Goal: Task Accomplishment & Management: Use online tool/utility

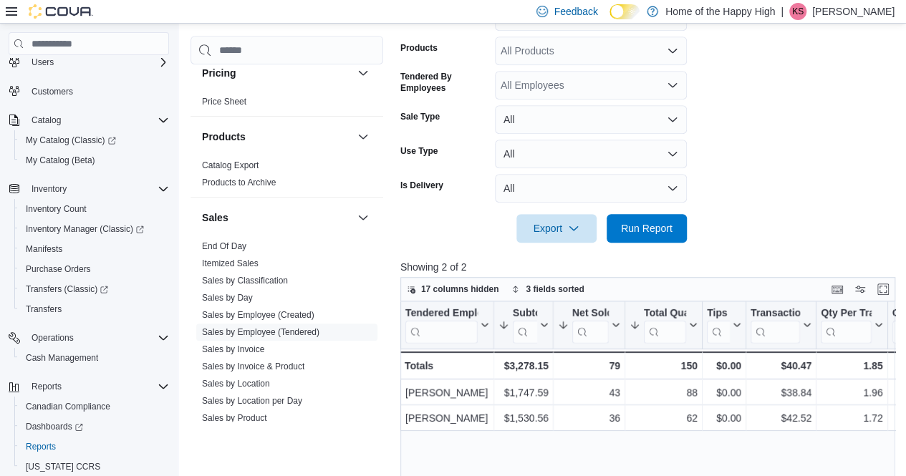
scroll to position [385, 0]
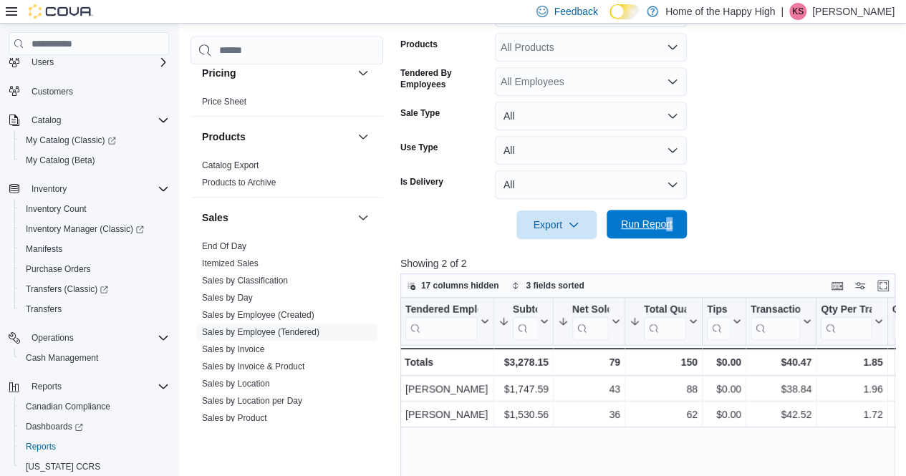
drag, startPoint x: 659, startPoint y: 244, endPoint x: 668, endPoint y: 227, distance: 18.6
click at [668, 227] on div "**********" at bounding box center [650, 233] width 500 height 842
click at [668, 227] on span "Run Report" at bounding box center [647, 224] width 52 height 14
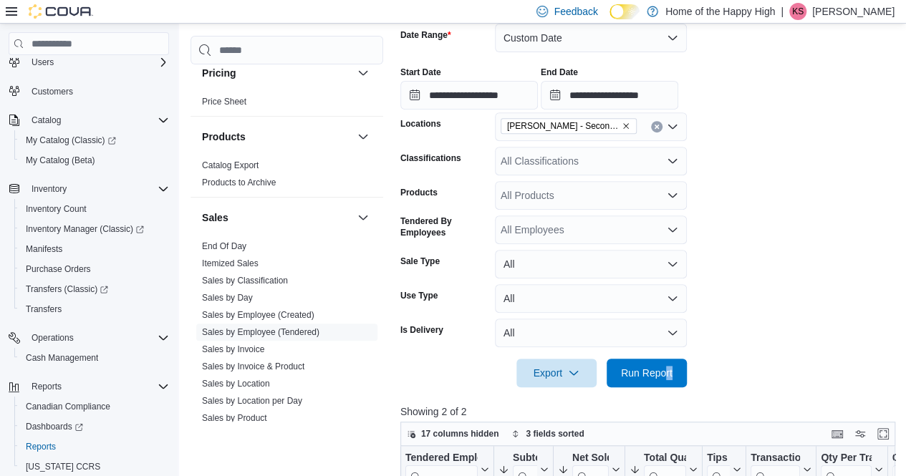
scroll to position [231, 0]
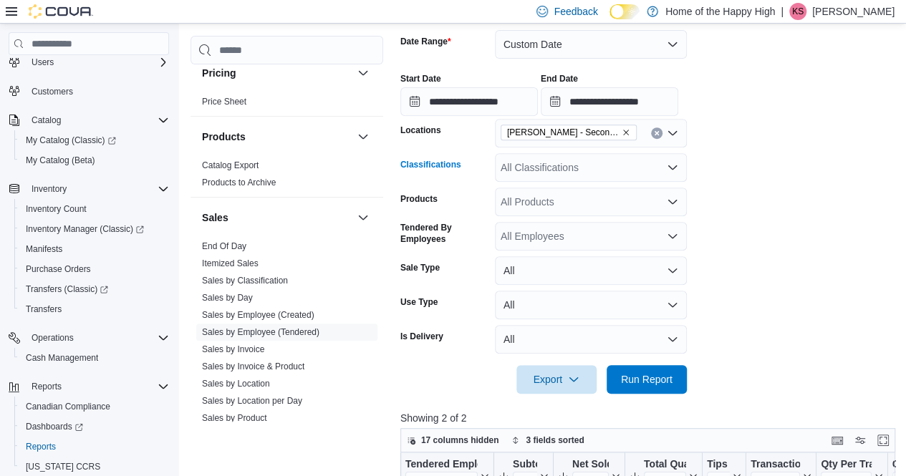
click at [565, 177] on div "All Classifications" at bounding box center [591, 167] width 192 height 29
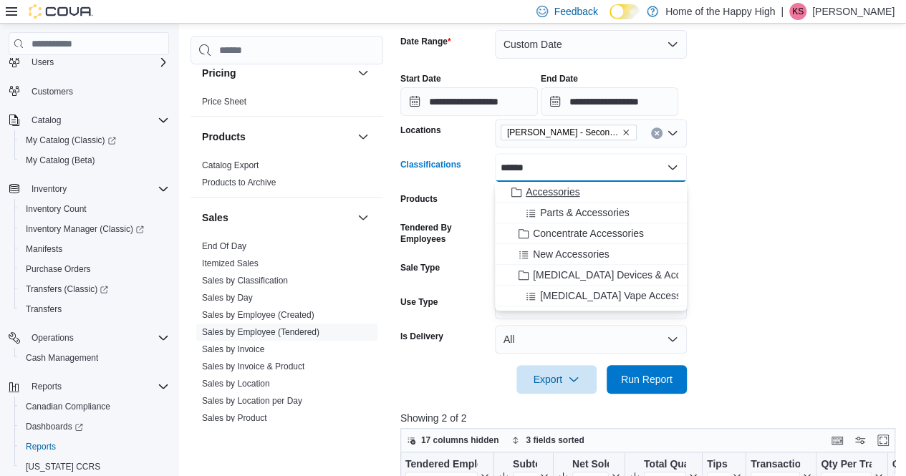
type input "******"
click at [560, 185] on span "Accessories" at bounding box center [553, 192] width 54 height 14
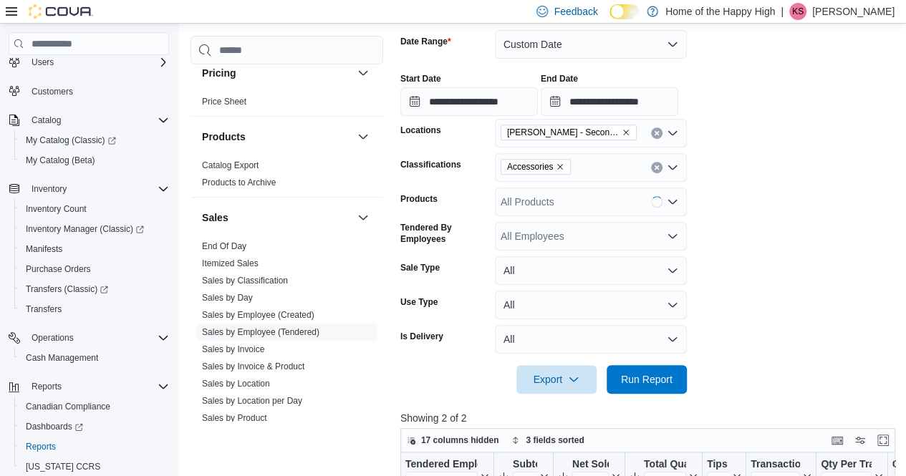
click at [774, 202] on form "**********" at bounding box center [650, 203] width 500 height 381
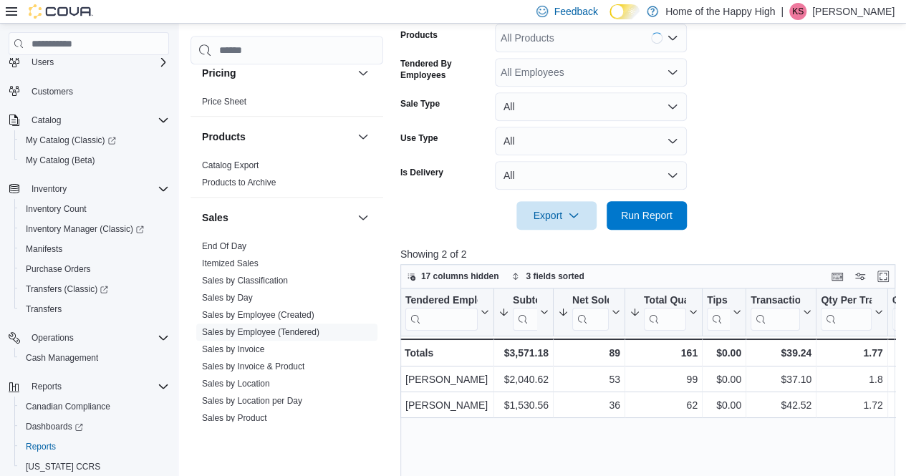
scroll to position [400, 0]
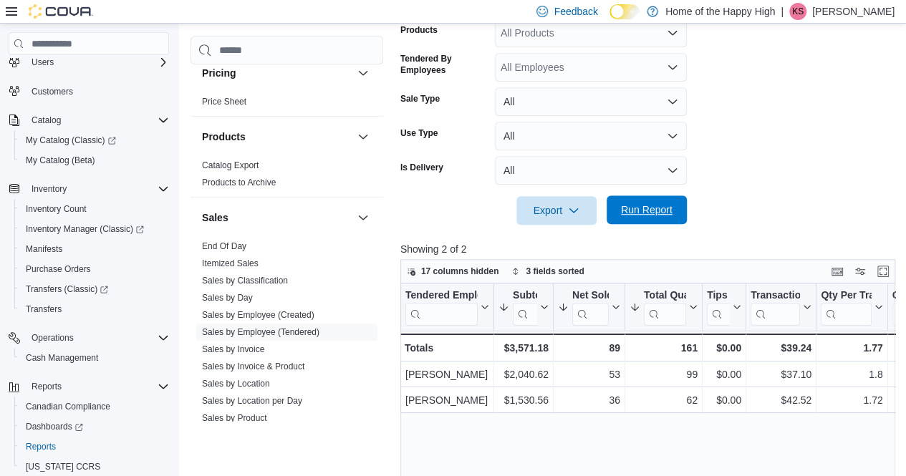
click at [672, 206] on span "Run Report" at bounding box center [646, 210] width 63 height 29
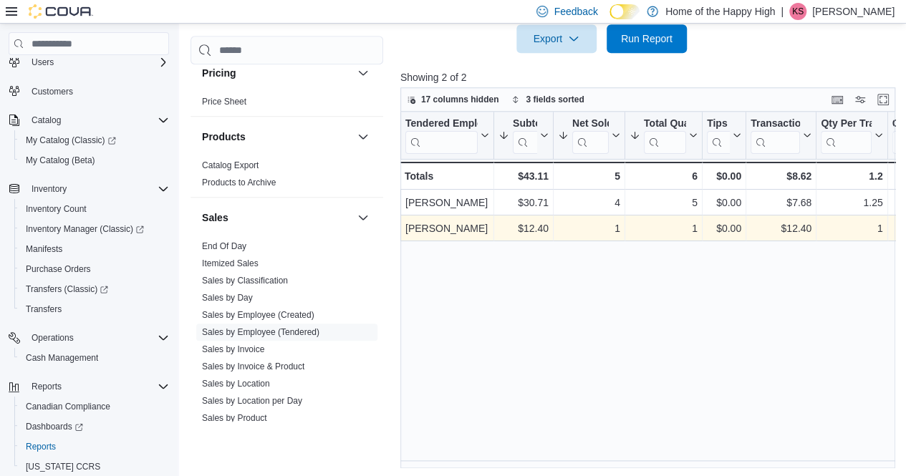
scroll to position [563, 0]
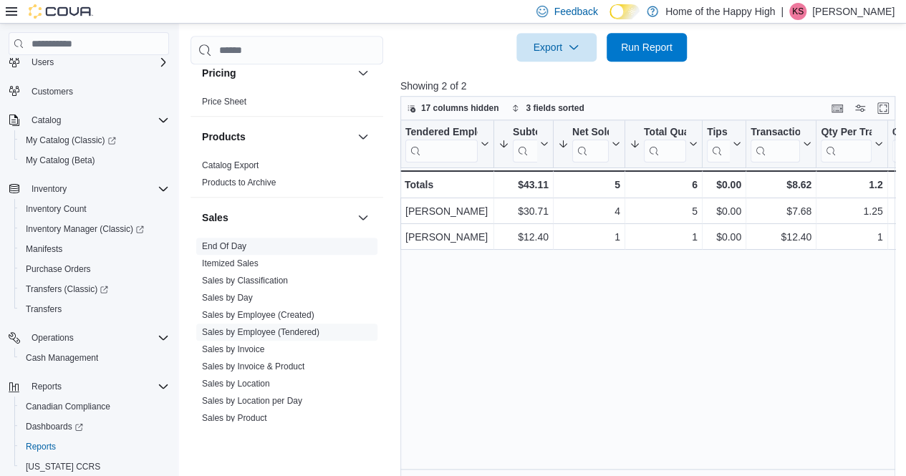
click at [226, 243] on link "End Of Day" at bounding box center [224, 246] width 44 height 10
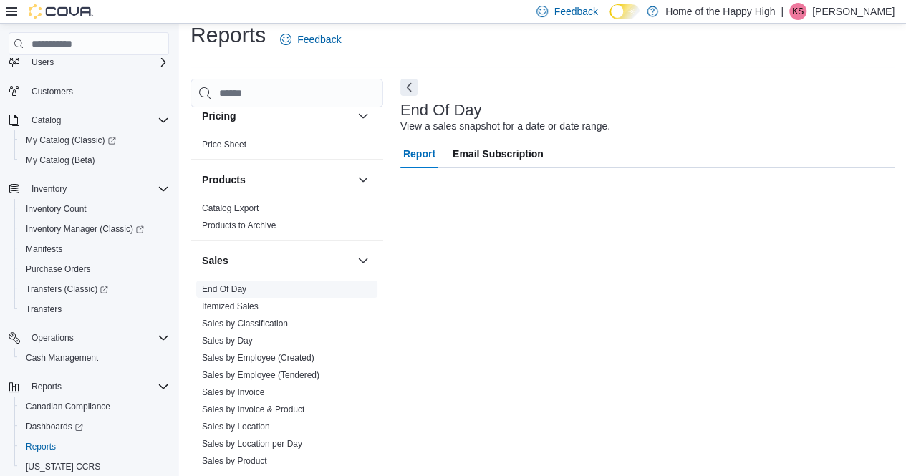
scroll to position [14, 0]
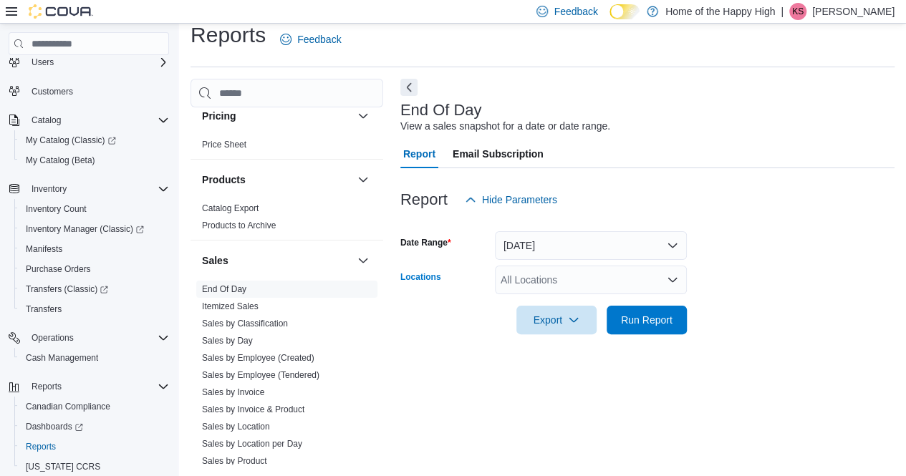
click at [599, 286] on div "All Locations" at bounding box center [591, 280] width 192 height 29
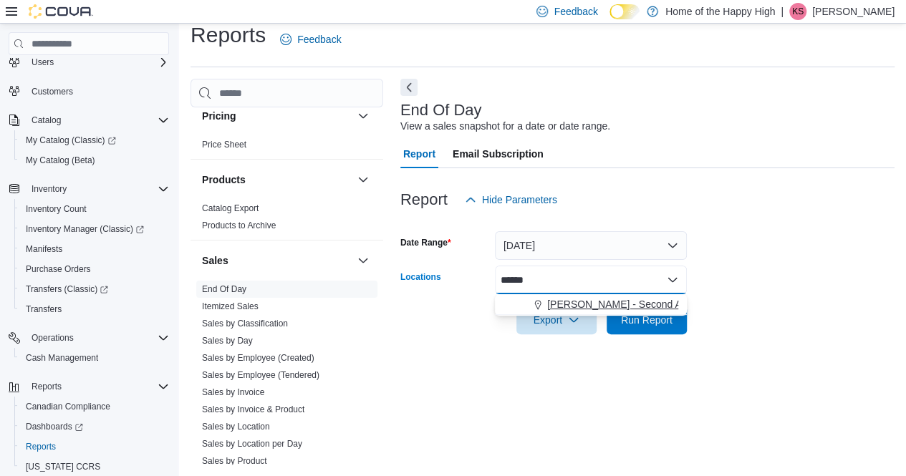
type input "******"
click at [604, 296] on button "[PERSON_NAME] - Second Ave - Prairie Records" at bounding box center [591, 304] width 192 height 21
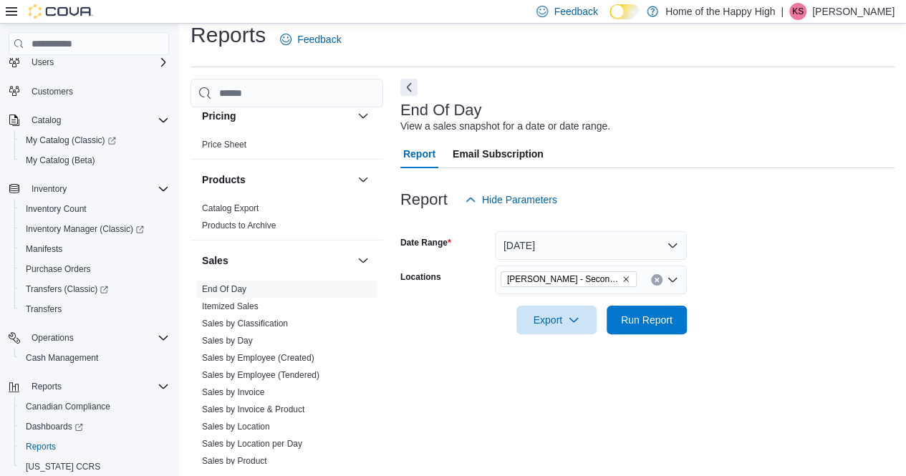
click at [744, 299] on div at bounding box center [647, 299] width 494 height 11
click at [639, 319] on span "Run Report" at bounding box center [647, 319] width 52 height 14
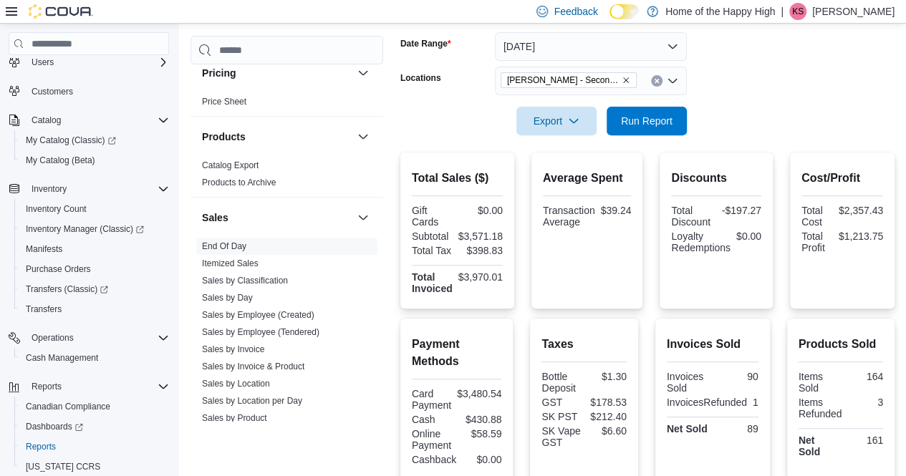
scroll to position [158, 0]
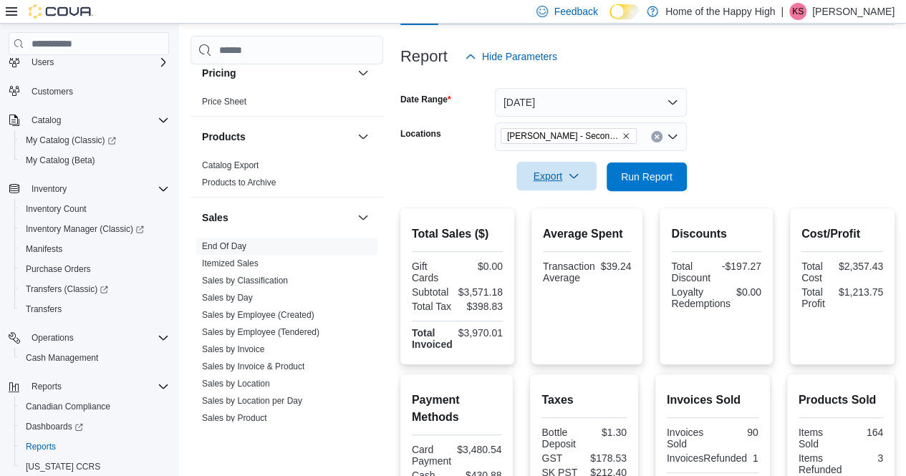
click at [564, 173] on span "Export" at bounding box center [556, 176] width 63 height 29
click at [560, 228] on span "Export to Pdf" at bounding box center [558, 233] width 64 height 11
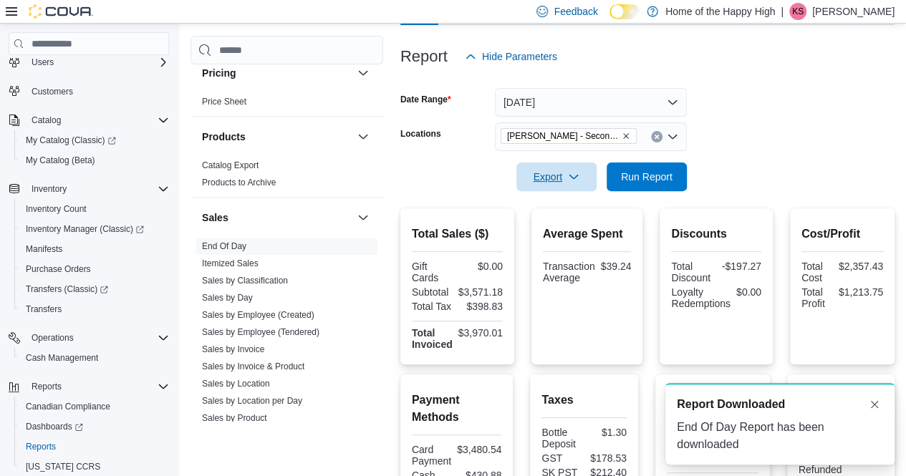
scroll to position [0, 0]
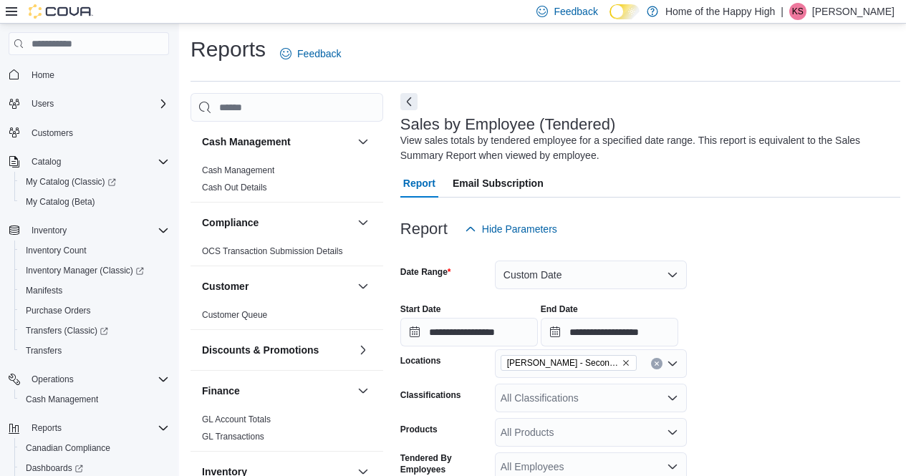
scroll to position [393, 0]
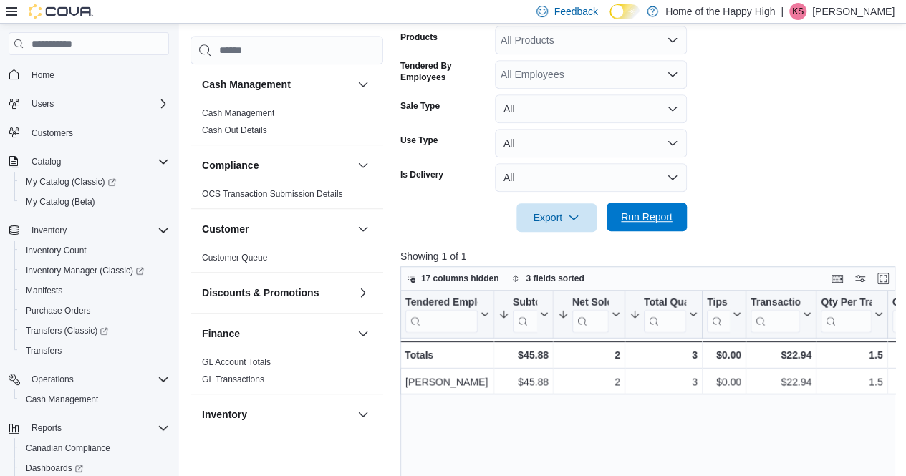
click at [652, 211] on span "Run Report" at bounding box center [647, 217] width 52 height 14
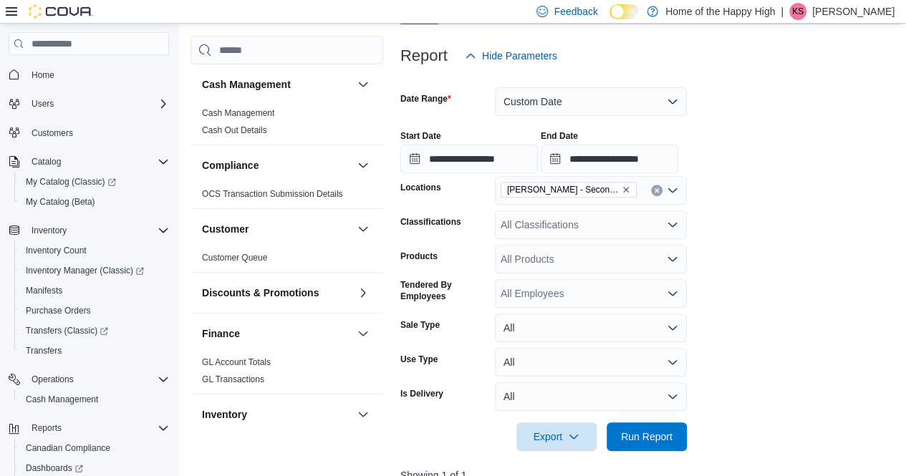
scroll to position [172, 0]
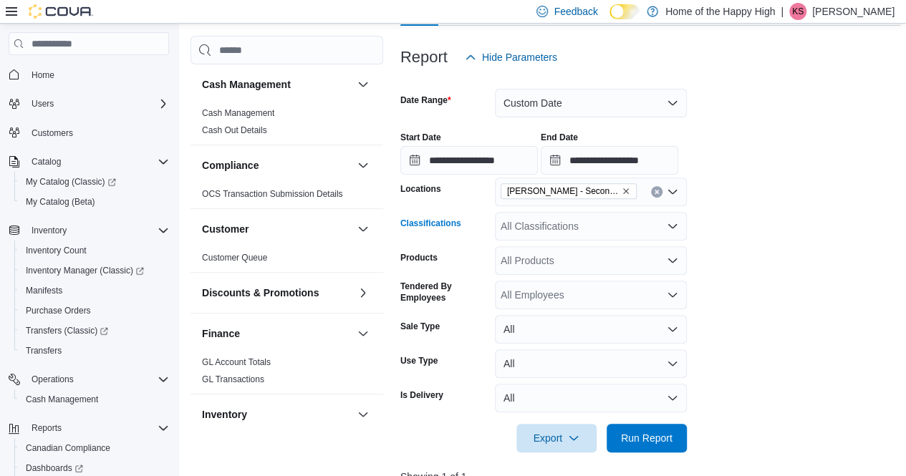
click at [556, 221] on div "All Classifications" at bounding box center [591, 226] width 192 height 29
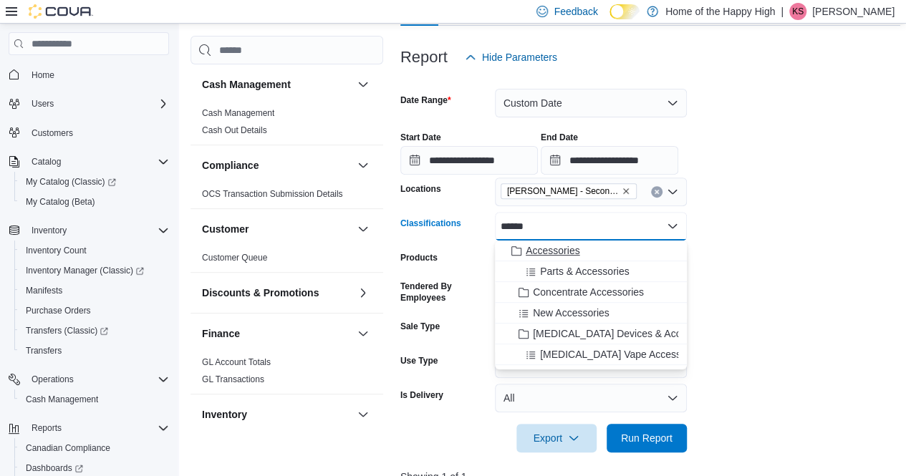
type input "******"
click at [556, 244] on span "Accessories" at bounding box center [553, 251] width 54 height 14
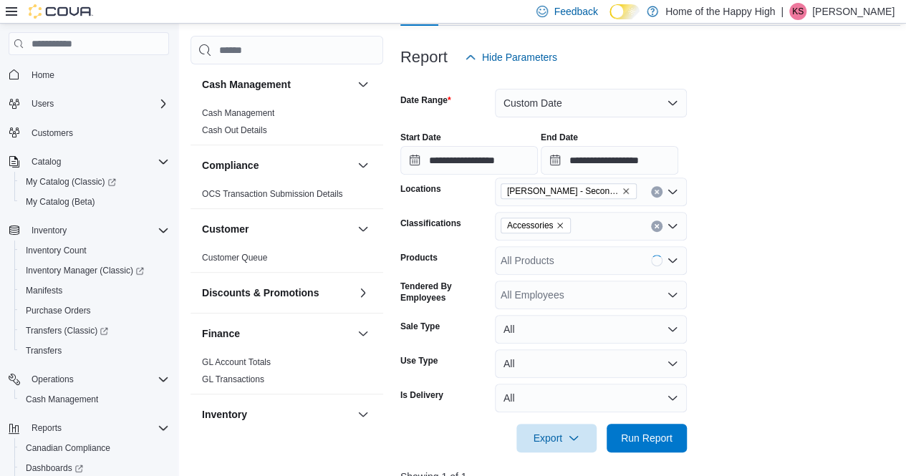
click at [804, 270] on form "**********" at bounding box center [650, 262] width 500 height 381
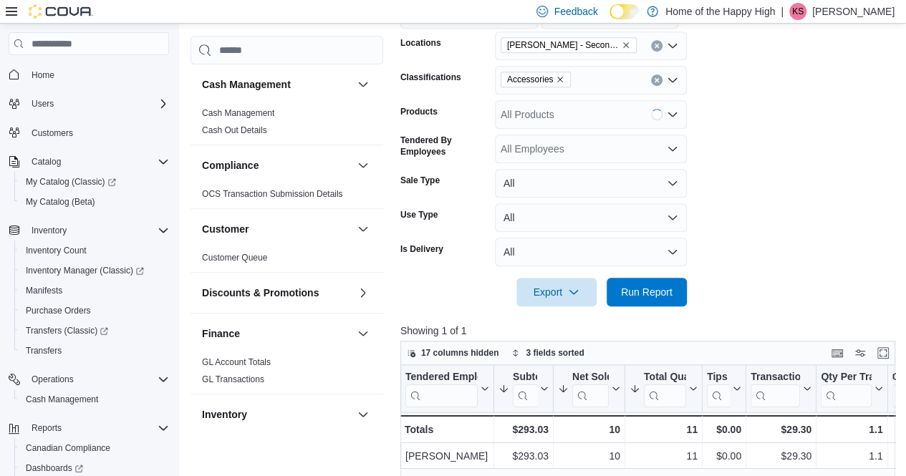
scroll to position [319, 0]
click at [663, 286] on span "Run Report" at bounding box center [647, 290] width 52 height 14
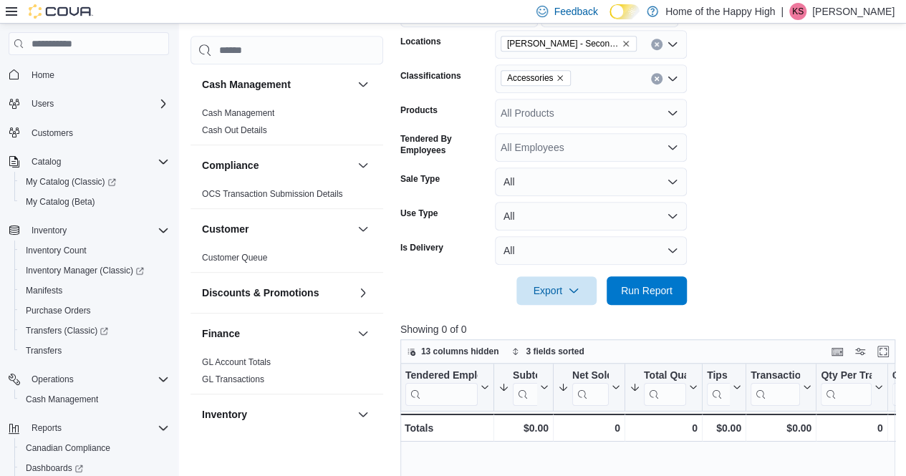
scroll to position [546, 0]
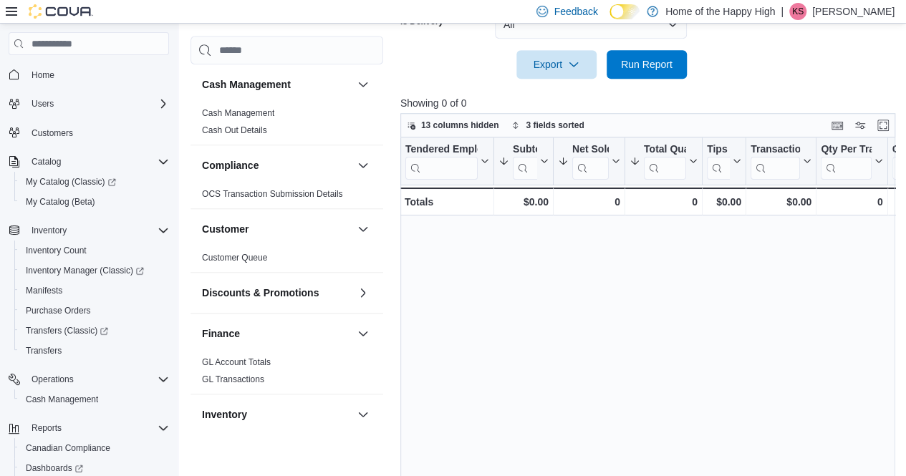
click at [646, 317] on div "Tendered Employee Click to view column header actions Subtotal Sorted by Net So…" at bounding box center [650, 316] width 500 height 357
